Goal: Use online tool/utility: Utilize a website feature to perform a specific function

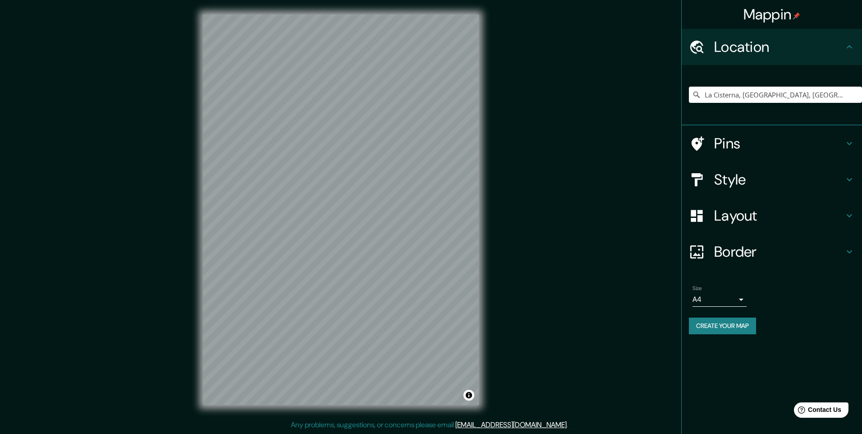
drag, startPoint x: 501, startPoint y: 221, endPoint x: 748, endPoint y: 246, distance: 248.4
click at [748, 246] on h4 "Border" at bounding box center [779, 252] width 130 height 18
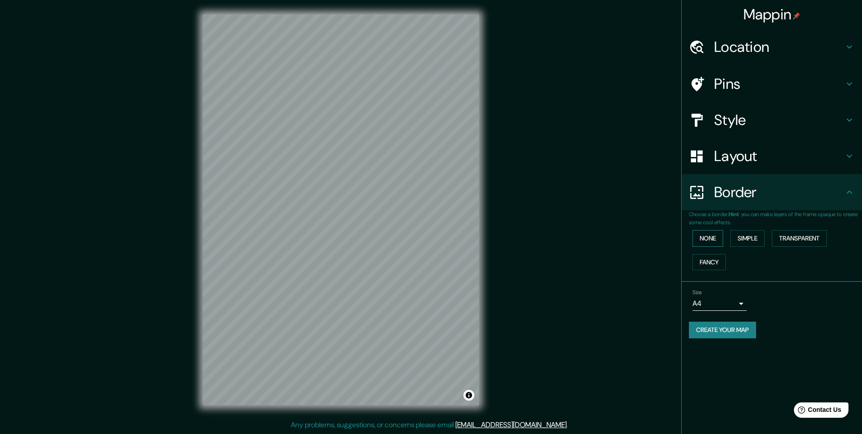
click at [710, 233] on button "None" at bounding box center [708, 238] width 31 height 17
drag, startPoint x: 708, startPoint y: 257, endPoint x: 728, endPoint y: 254, distance: 19.6
click at [708, 258] on button "Fancy" at bounding box center [709, 262] width 33 height 17
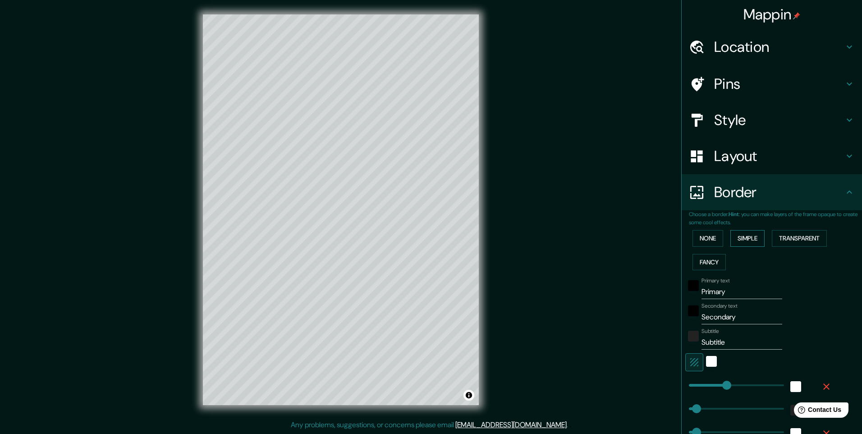
click at [740, 244] on button "Simple" at bounding box center [748, 238] width 34 height 17
click at [785, 243] on button "Transparent" at bounding box center [799, 238] width 55 height 17
click at [709, 244] on button "None" at bounding box center [708, 238] width 31 height 17
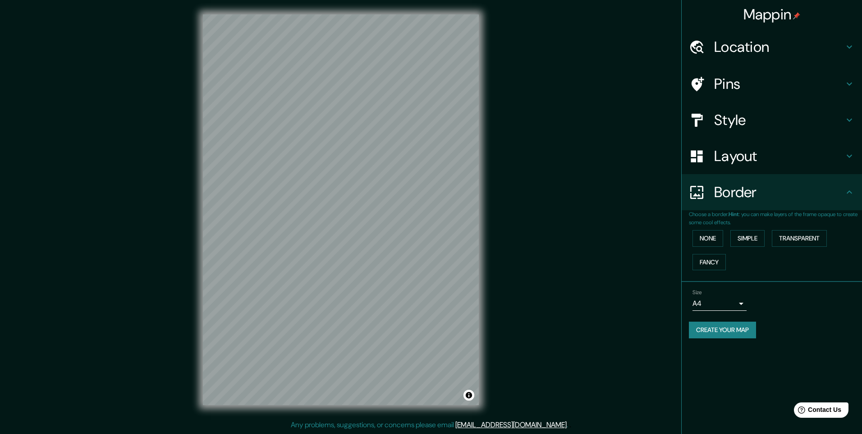
click at [704, 304] on body "Mappin Location [GEOGRAPHIC_DATA], [GEOGRAPHIC_DATA], [GEOGRAPHIC_DATA][PERSON_…" at bounding box center [431, 217] width 862 height 434
click at [707, 340] on li "A3" at bounding box center [720, 339] width 54 height 16
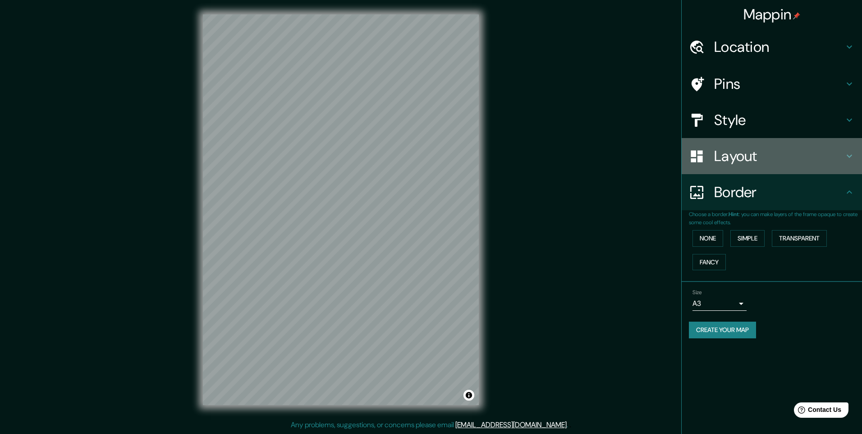
click at [731, 170] on div "Layout" at bounding box center [772, 156] width 180 height 36
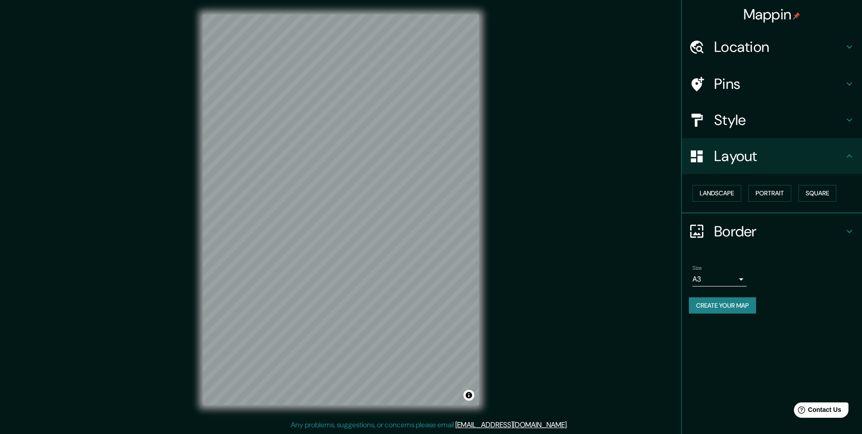
click at [722, 202] on div "Landscape [GEOGRAPHIC_DATA]" at bounding box center [775, 193] width 173 height 24
click at [727, 193] on button "Landscape" at bounding box center [717, 193] width 49 height 17
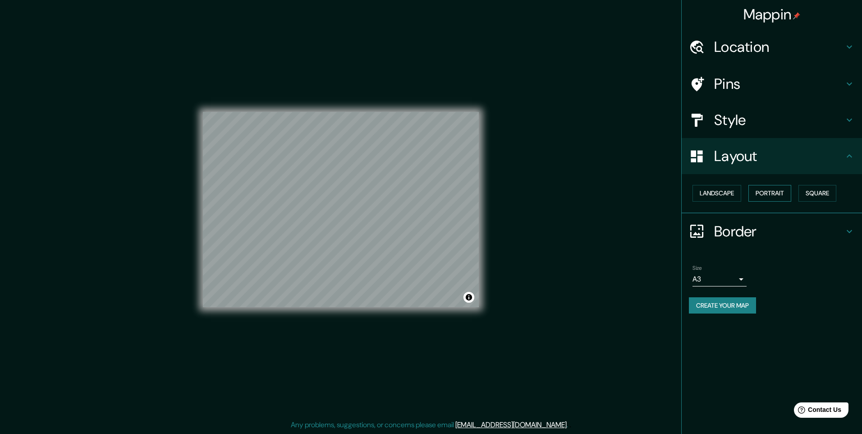
click at [779, 188] on button "Portrait" at bounding box center [770, 193] width 43 height 17
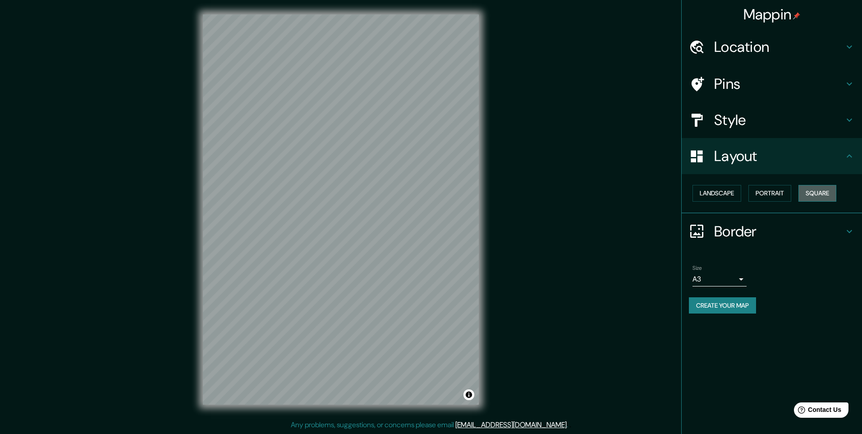
click at [820, 191] on button "Square" at bounding box center [818, 193] width 38 height 17
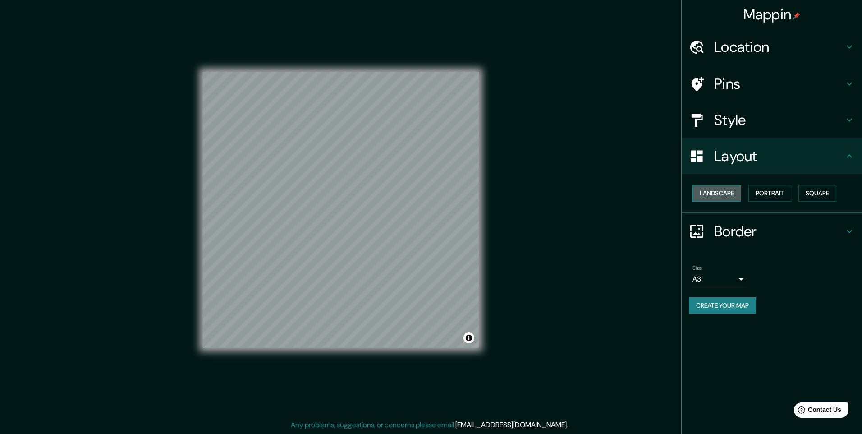
click at [727, 198] on button "Landscape" at bounding box center [717, 193] width 49 height 17
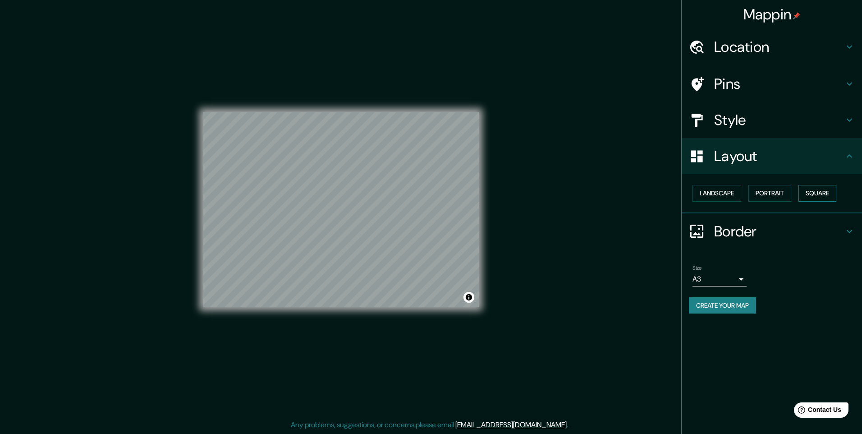
click at [810, 191] on button "Square" at bounding box center [818, 193] width 38 height 17
